Goal: Information Seeking & Learning: Learn about a topic

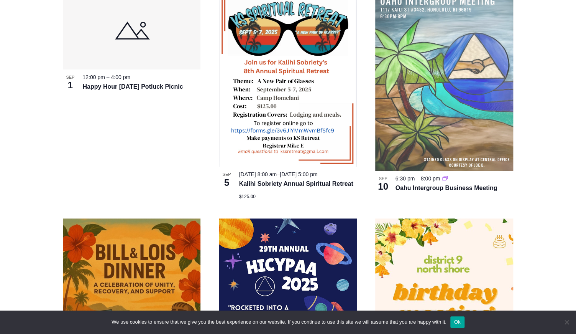
scroll to position [270, 0]
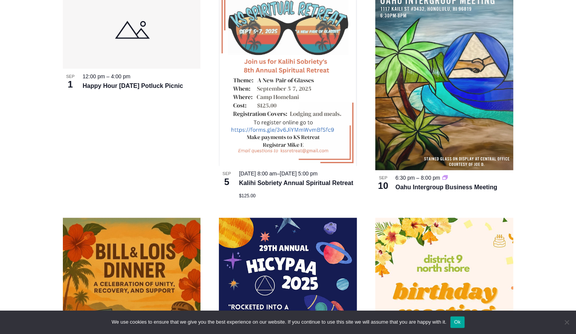
click at [298, 128] on img at bounding box center [288, 78] width 138 height 175
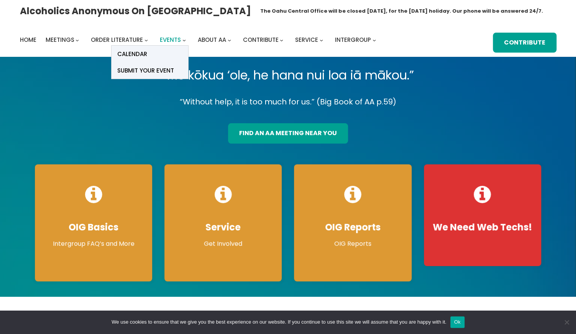
click at [168, 38] on span "Events" at bounding box center [170, 40] width 21 height 8
click at [148, 71] on span "Submit Your Event" at bounding box center [145, 70] width 57 height 11
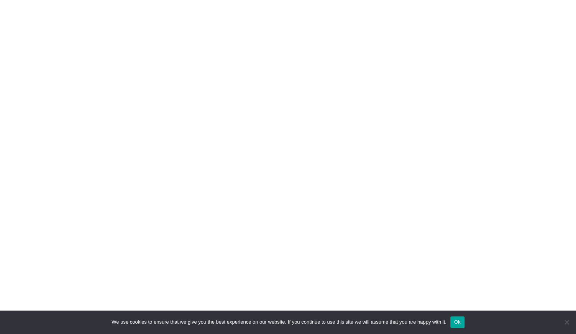
scroll to position [464, 0]
click at [121, 184] on div "A.A. related events will be posted provided that they conform to the Twelve Tra…" at bounding box center [288, 143] width 519 height 779
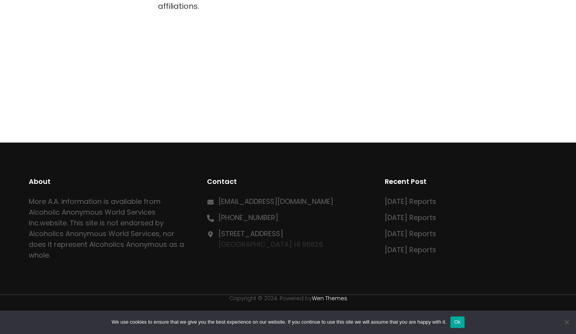
scroll to position [360, 0]
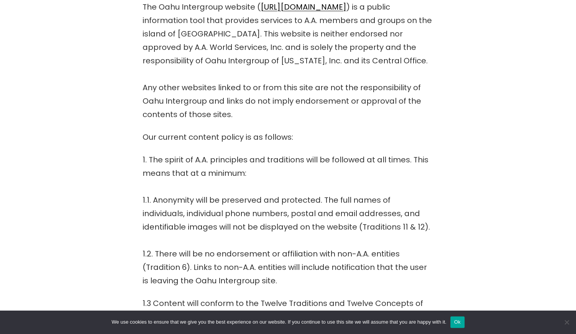
scroll to position [248, 0]
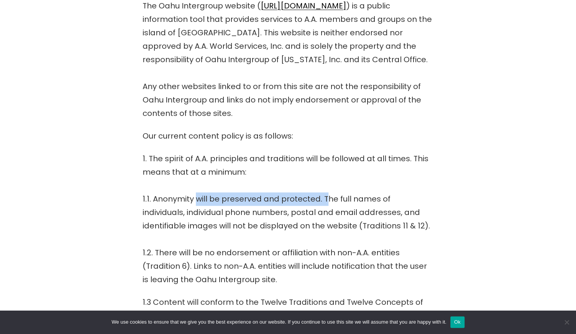
drag, startPoint x: 322, startPoint y: 201, endPoint x: 196, endPoint y: 202, distance: 126.1
click at [196, 202] on p "1. The spirit of A.A. principles and traditions will be followed at all times. …" at bounding box center [288, 219] width 291 height 134
drag, startPoint x: 161, startPoint y: 206, endPoint x: 182, endPoint y: 204, distance: 20.4
click at [183, 204] on p "1. The spirit of A.A. principles and traditions will be followed at all times. …" at bounding box center [288, 219] width 291 height 134
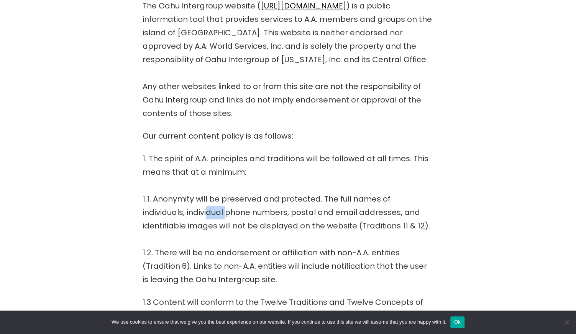
click at [182, 204] on p "1. The spirit of A.A. principles and traditions will be followed at all times. …" at bounding box center [288, 219] width 291 height 134
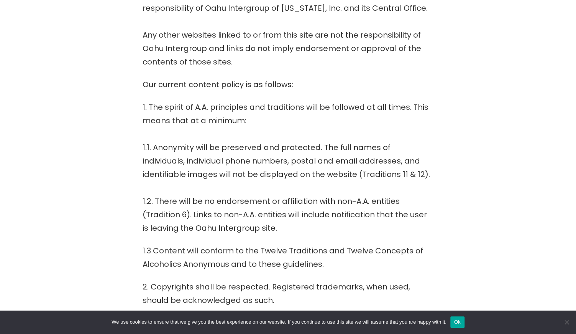
scroll to position [300, 0]
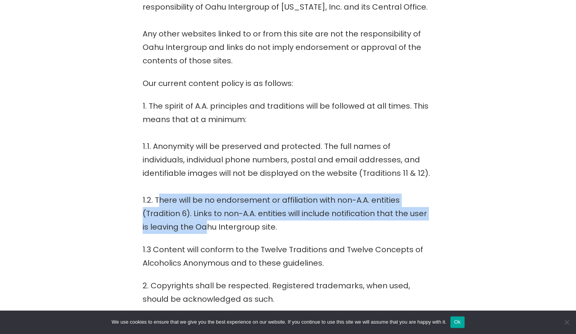
drag, startPoint x: 158, startPoint y: 198, endPoint x: 204, endPoint y: 220, distance: 50.9
click at [205, 220] on p "1. The spirit of A.A. principles and traditions will be followed at all times. …" at bounding box center [288, 166] width 291 height 134
click at [204, 220] on p "1. The spirit of A.A. principles and traditions will be followed at all times. …" at bounding box center [288, 166] width 291 height 134
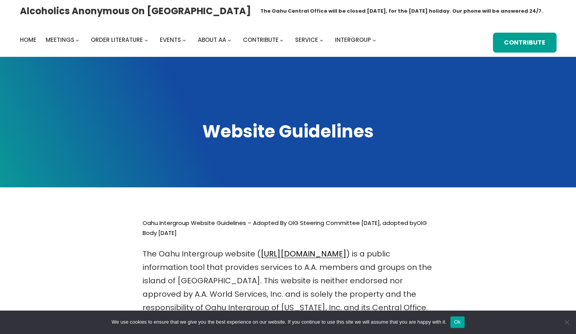
scroll to position [0, 0]
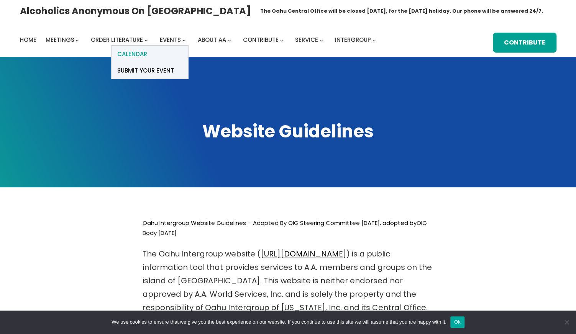
click at [140, 54] on span "Calendar" at bounding box center [132, 54] width 30 height 11
click at [128, 55] on span "Calendar" at bounding box center [132, 54] width 30 height 11
click at [136, 53] on span "Calendar" at bounding box center [132, 54] width 30 height 11
click at [128, 58] on span "Calendar" at bounding box center [132, 54] width 30 height 11
click at [173, 42] on span "Events" at bounding box center [170, 40] width 21 height 8
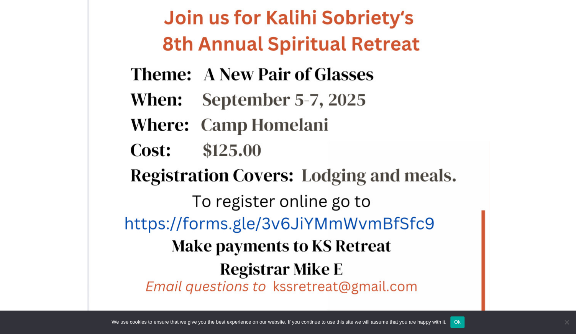
scroll to position [465, 0]
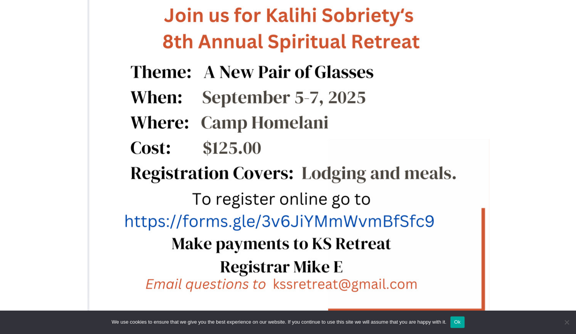
click at [274, 218] on img at bounding box center [295, 66] width 416 height 526
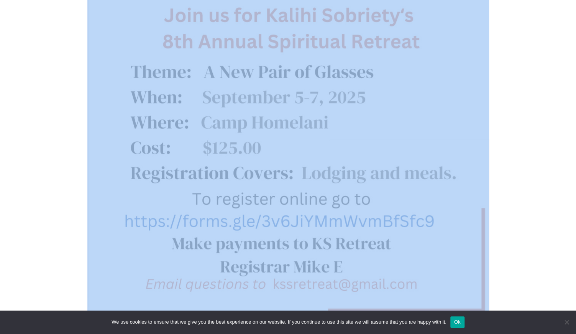
click at [274, 218] on img at bounding box center [295, 66] width 416 height 526
click at [51, 194] on div "To see this calendar on a smartphone, please turn your phone 90 degrees for a l…" at bounding box center [288, 118] width 519 height 874
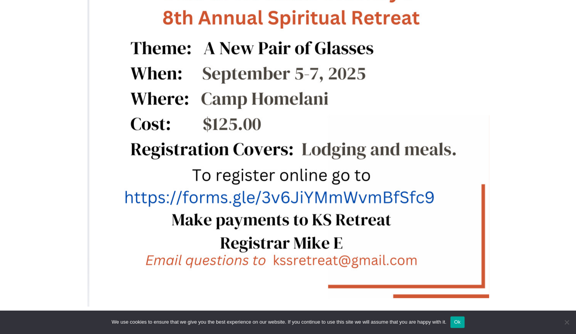
scroll to position [493, 0]
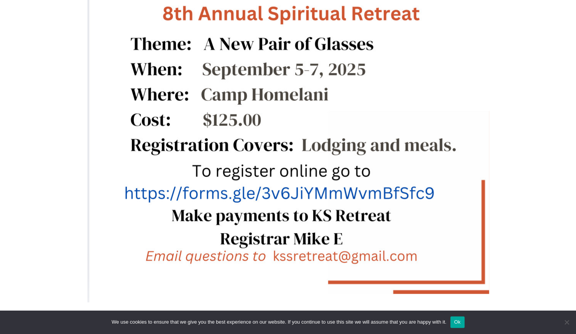
click at [148, 192] on img at bounding box center [295, 38] width 416 height 526
click at [153, 186] on img at bounding box center [295, 38] width 416 height 526
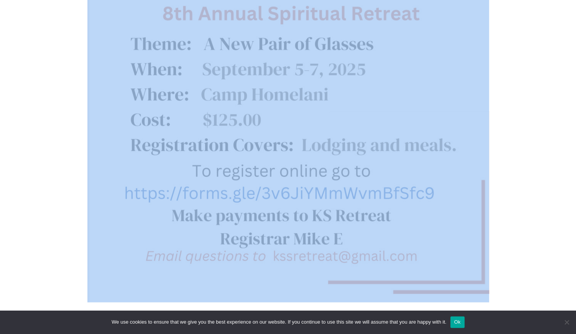
click at [153, 186] on img at bounding box center [295, 38] width 416 height 526
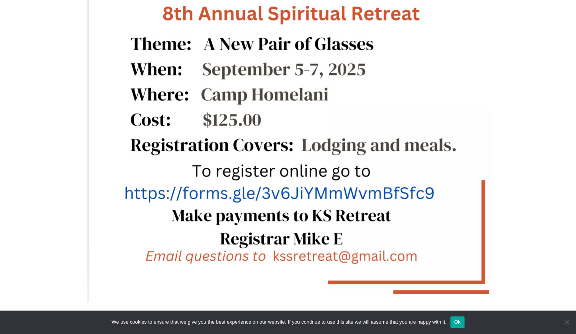
click at [151, 194] on img at bounding box center [295, 38] width 416 height 526
click at [164, 196] on img at bounding box center [295, 38] width 416 height 526
click at [133, 197] on img at bounding box center [295, 38] width 416 height 526
